Goal: Task Accomplishment & Management: Use online tool/utility

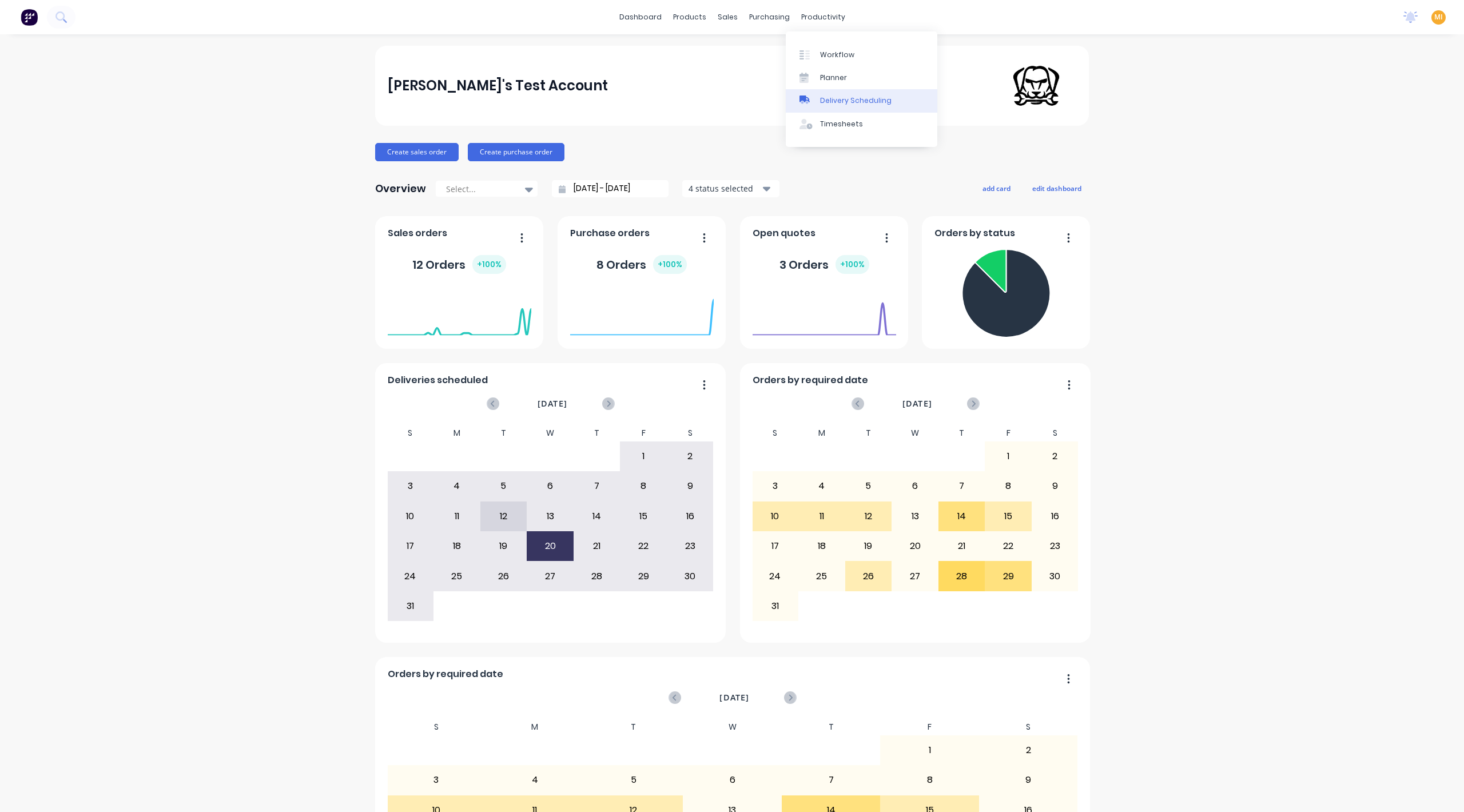
click at [850, 102] on div "Delivery Scheduling" at bounding box center [855, 101] width 71 height 11
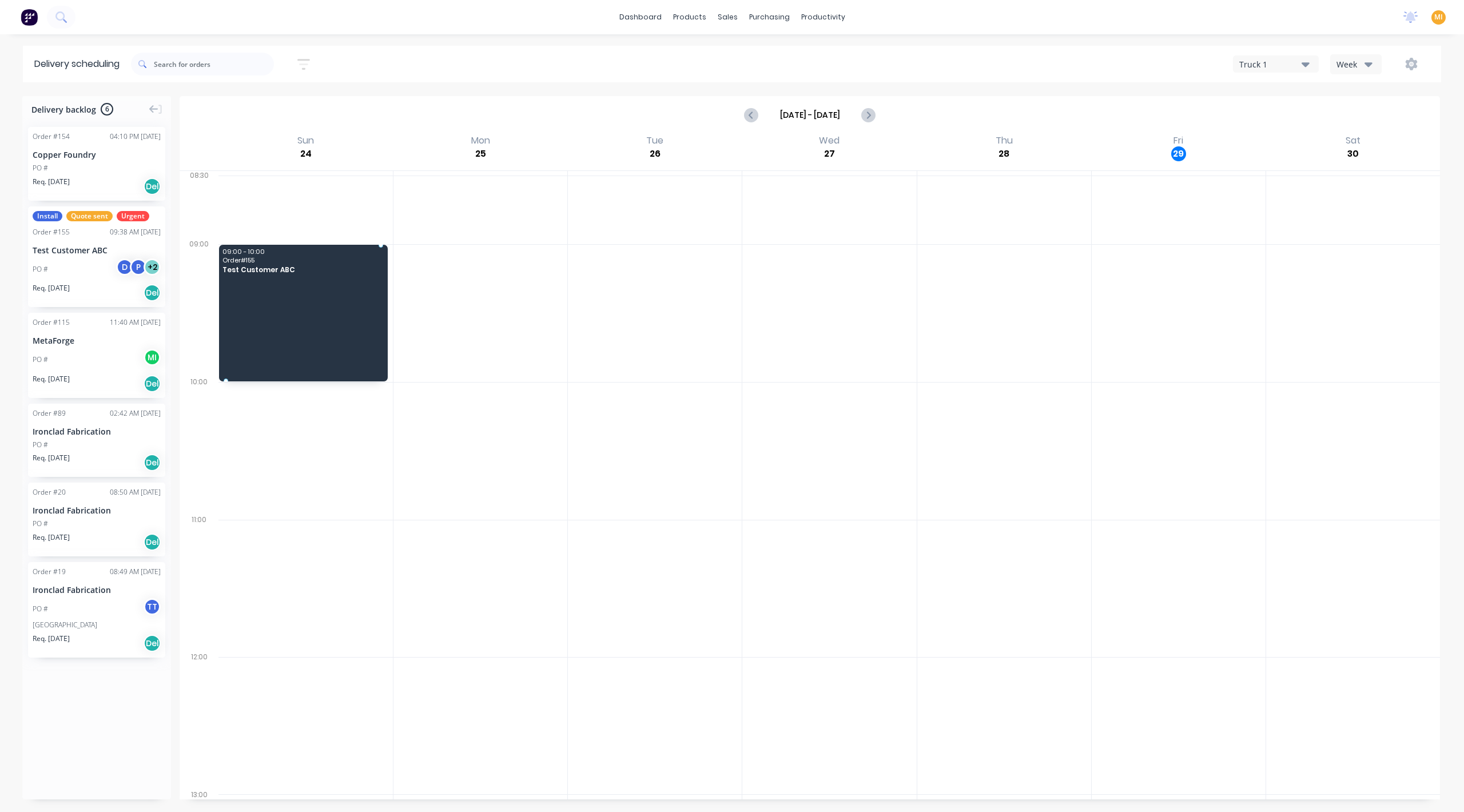
drag, startPoint x: 122, startPoint y: 268, endPoint x: 140, endPoint y: 270, distance: 18.1
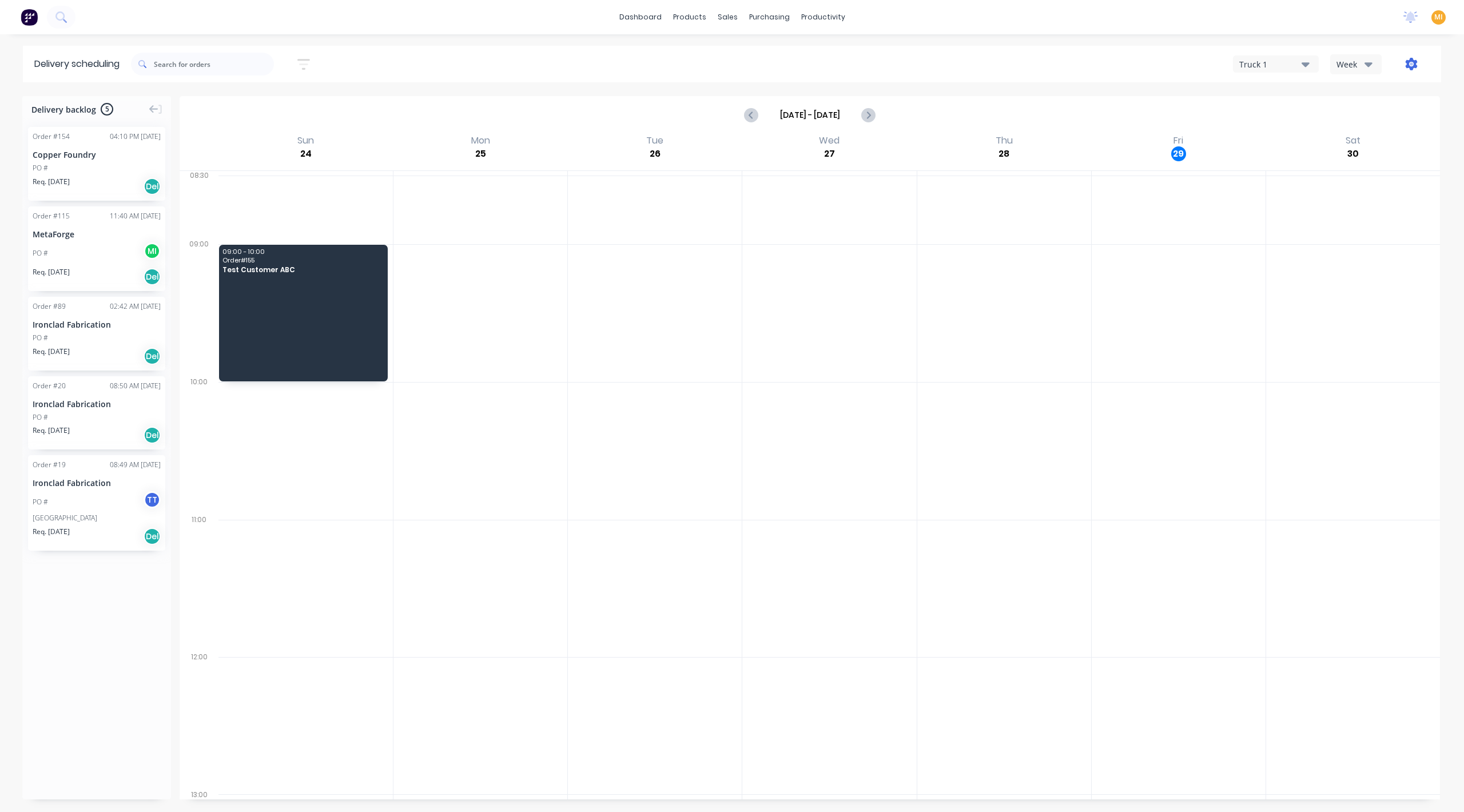
click at [1412, 65] on icon "button" at bounding box center [1411, 64] width 12 height 12
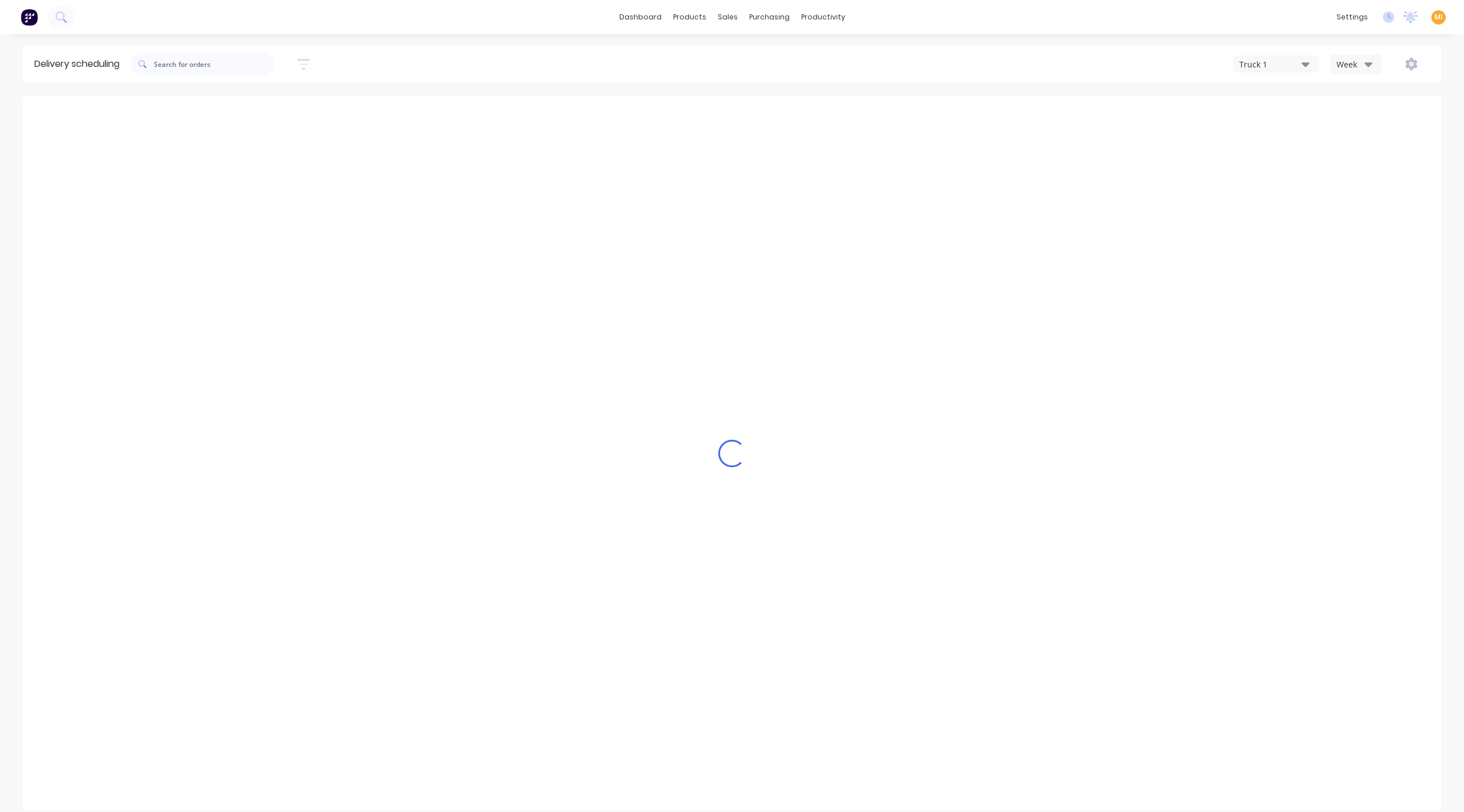
type input "[DATE] - [DATE]"
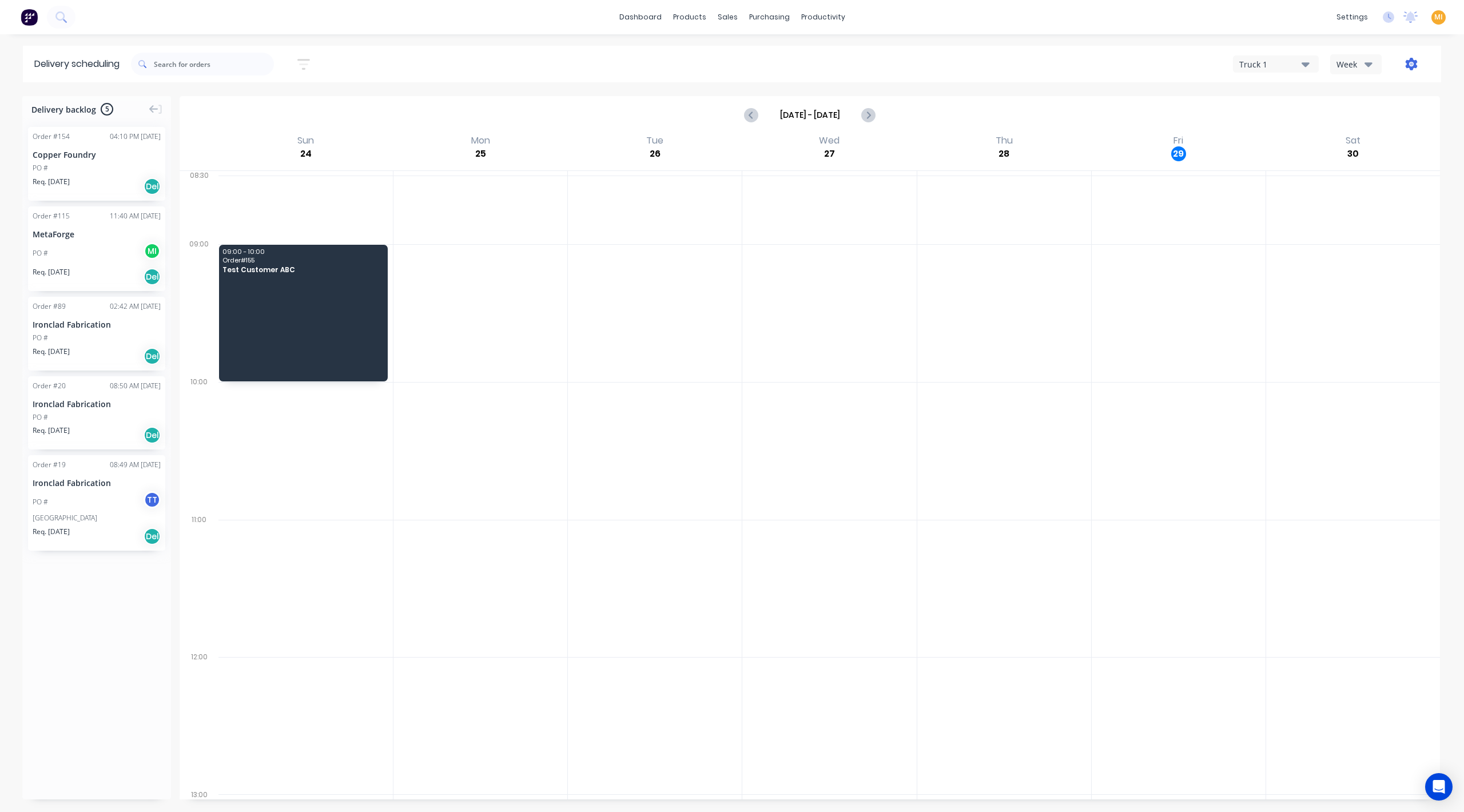
click at [1415, 62] on icon "button" at bounding box center [1412, 64] width 12 height 12
click at [1385, 114] on div "Settings" at bounding box center [1375, 117] width 88 height 17
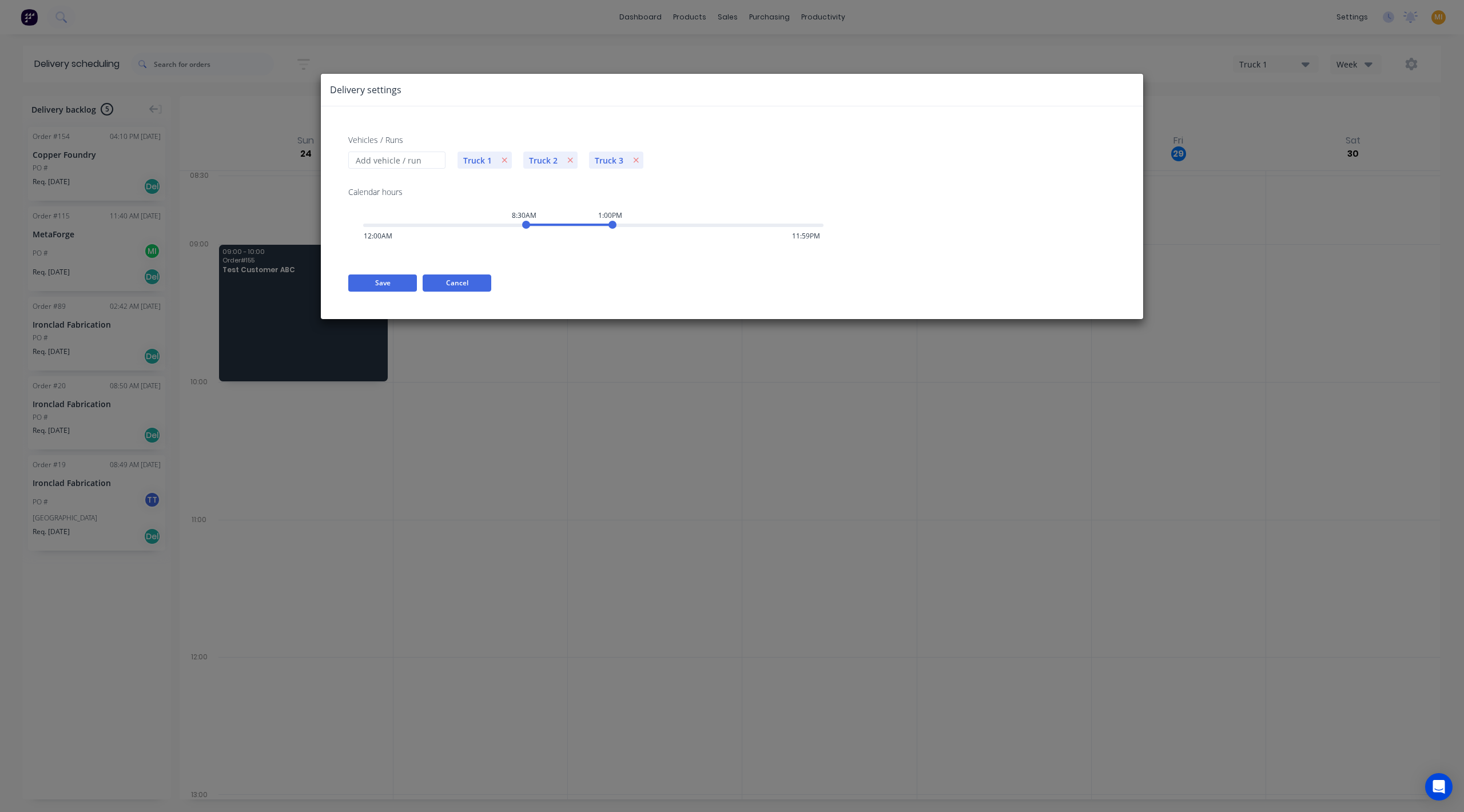
click at [468, 286] on button "Cancel" at bounding box center [457, 284] width 69 height 18
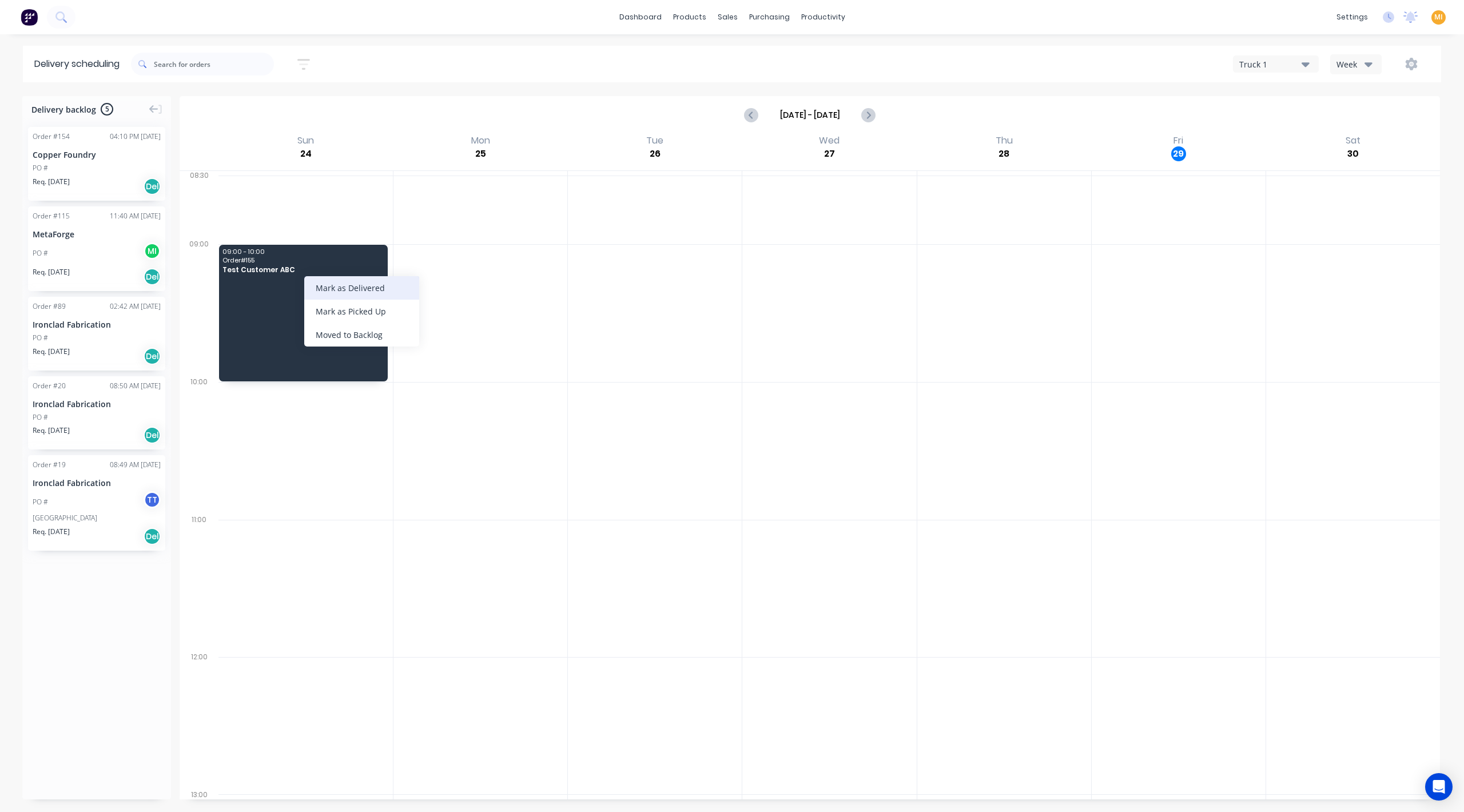
click at [366, 291] on div "Mark as Delivered" at bounding box center [361, 288] width 115 height 24
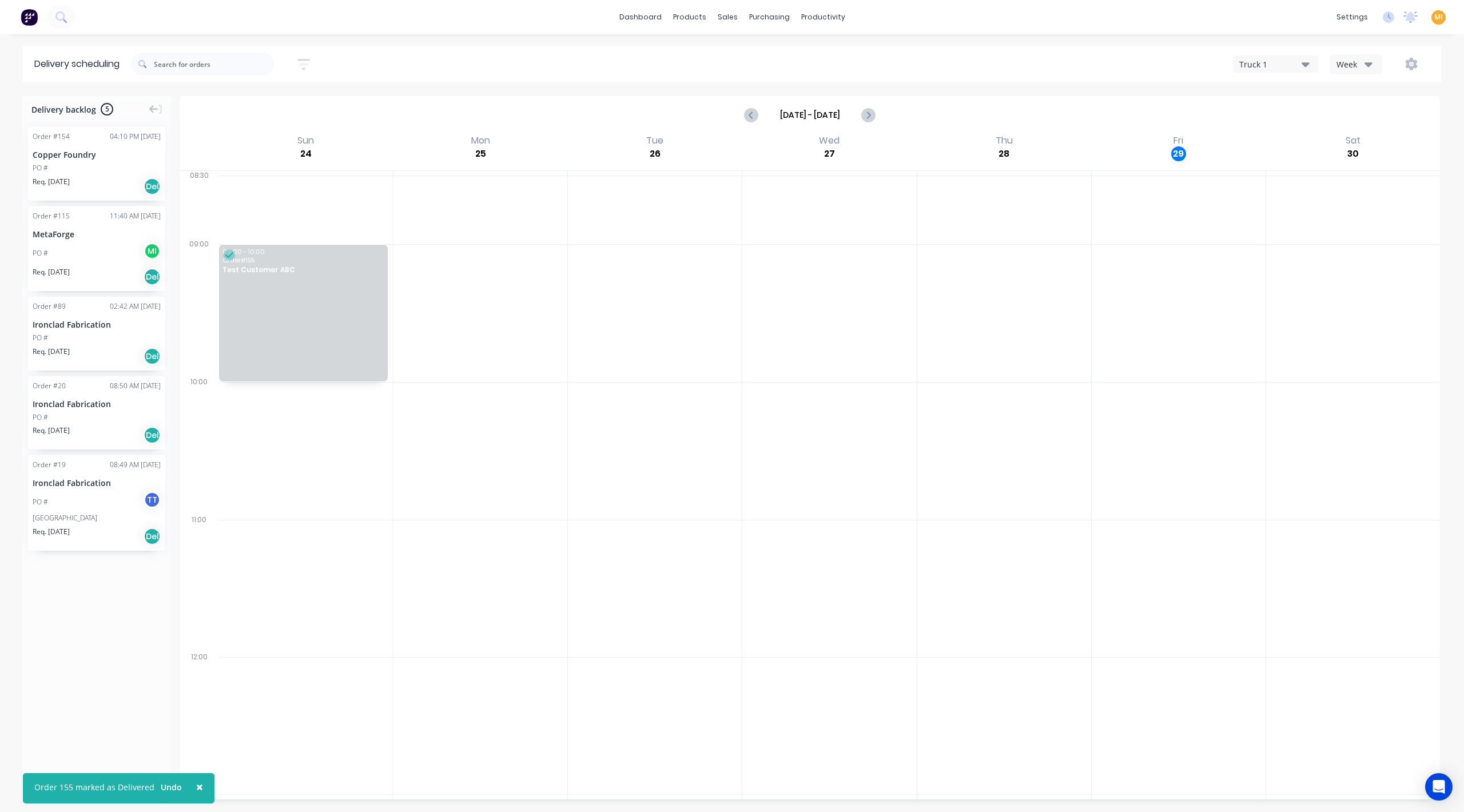
click at [319, 456] on div at bounding box center [306, 450] width 175 height 138
